Goal: Find specific page/section

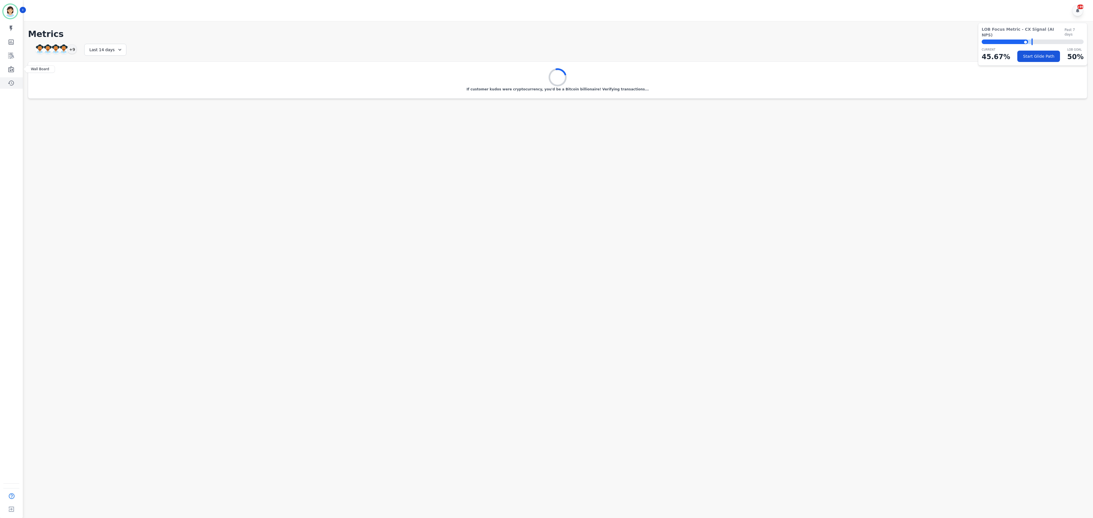
drag, startPoint x: 6, startPoint y: 71, endPoint x: 6, endPoint y: 82, distance: 11.4
click at [6, 72] on link "Sidebar" at bounding box center [12, 69] width 22 height 11
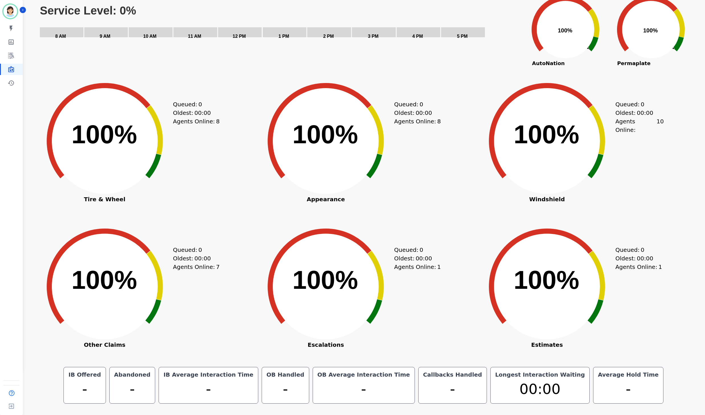
scroll to position [46, 0]
click at [230, 300] on div "Created with Highcharts 10.3.3 100% ​ 100% Other Claims Queued: 0 Oldest: 00:00…" at bounding box center [143, 296] width 218 height 142
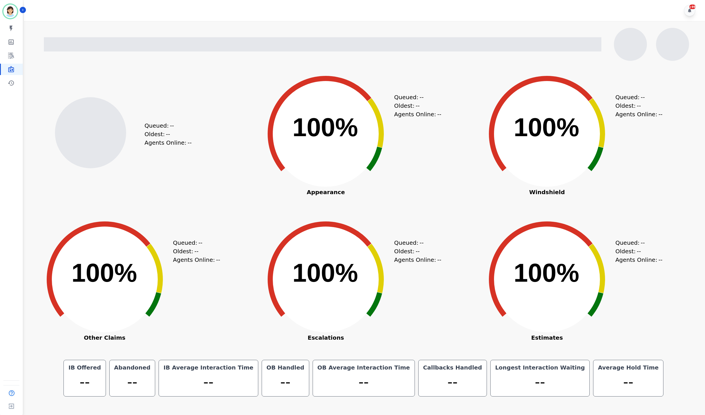
scroll to position [0, 0]
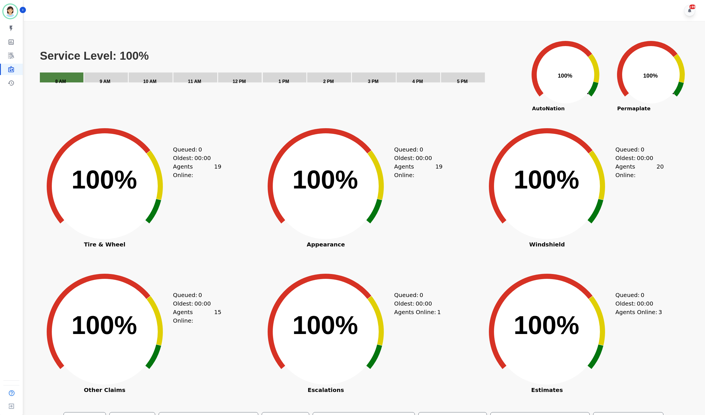
click at [248, 295] on div "Created with Highcharts 10.3.3 100% ​ 100% Other Claims Queued: 0 Oldest: 00:00…" at bounding box center [143, 341] width 218 height 142
click at [232, 250] on div "Created with Highcharts 10.3.3 100% ​ 100% Tire & Wheel Queued: 0 Oldest: 00:00…" at bounding box center [143, 196] width 218 height 142
